Goal: Navigation & Orientation: Go to known website

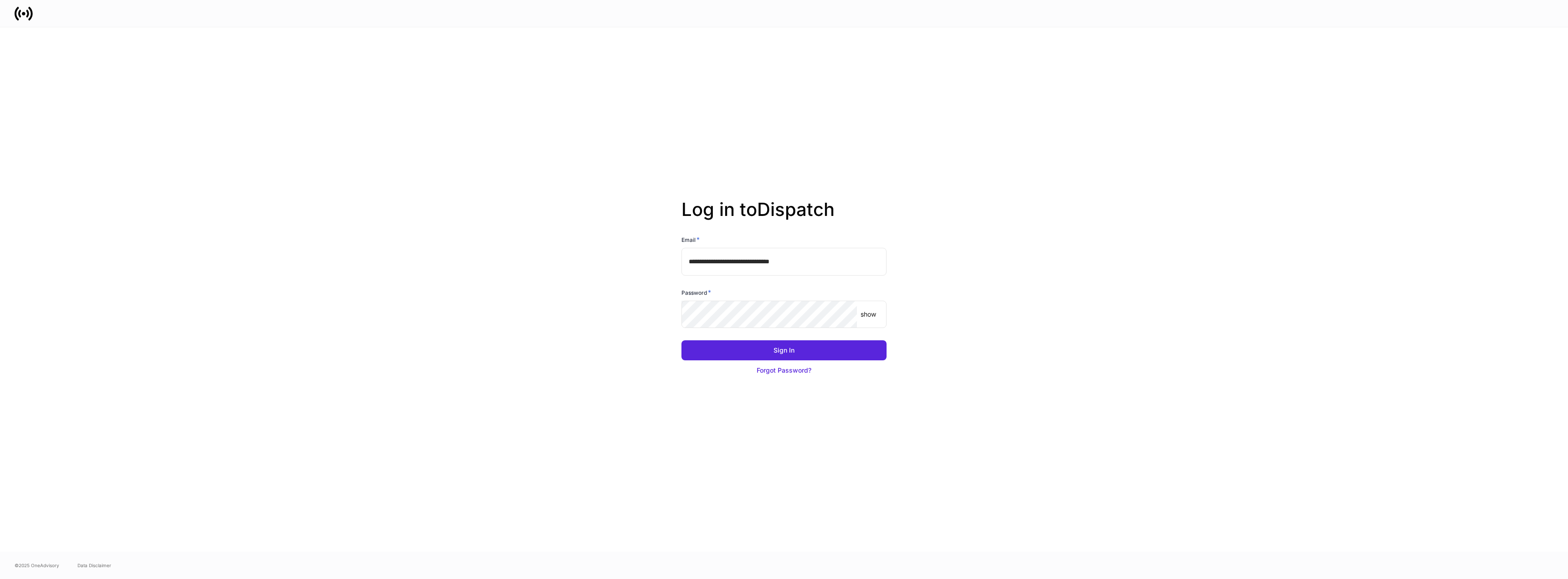
click at [819, 262] on input "**********" at bounding box center [784, 261] width 205 height 27
click at [846, 263] on input "**********" at bounding box center [784, 261] width 205 height 27
type input "**********"
click at [820, 359] on button "Sign In" at bounding box center [784, 350] width 205 height 20
